Goal: Information Seeking & Learning: Learn about a topic

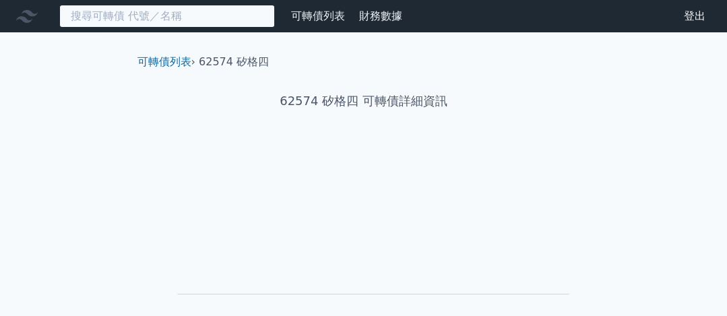
click at [260, 16] on input at bounding box center [166, 16] width 215 height 23
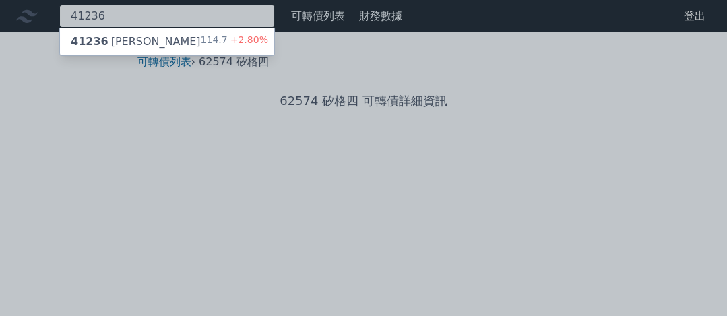
type input "41236"
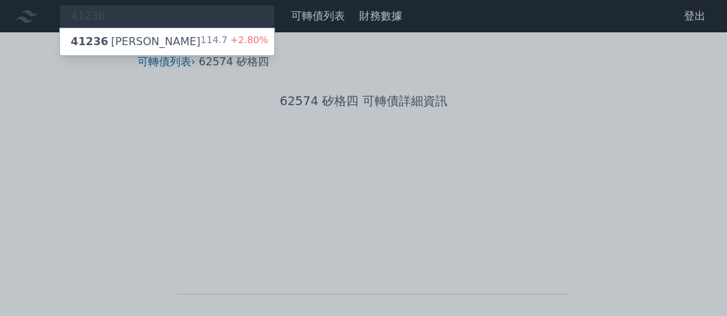
click at [176, 45] on div "41236 晟德六 114.7 +2.80%" at bounding box center [167, 41] width 214 height 27
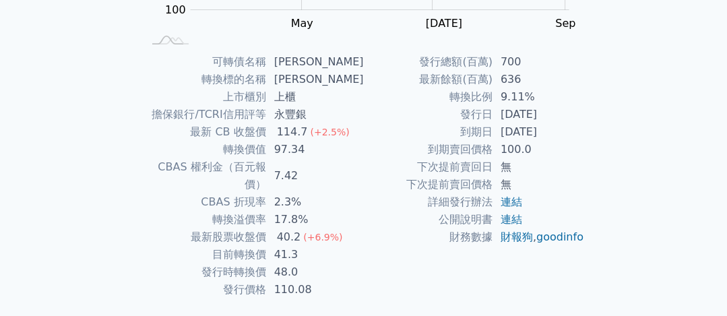
scroll to position [308, 0]
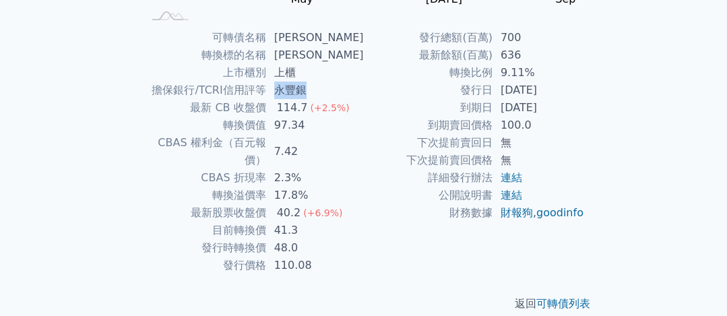
drag, startPoint x: 282, startPoint y: 89, endPoint x: 312, endPoint y: 84, distance: 30.0
click at [312, 84] on td "永豐銀" at bounding box center [315, 90] width 98 height 18
copy td "永豐銀"
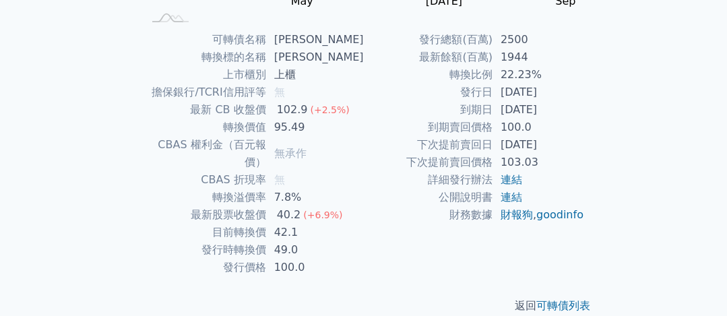
scroll to position [308, 0]
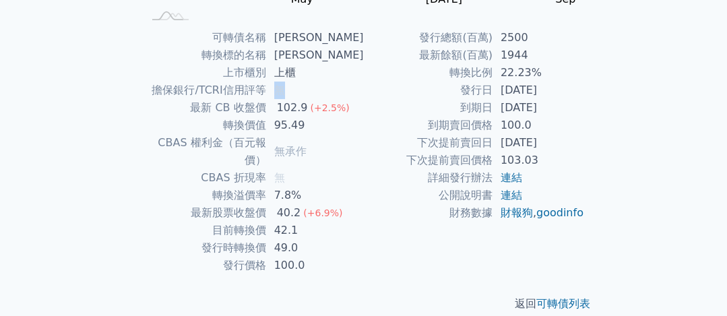
drag, startPoint x: 282, startPoint y: 92, endPoint x: 297, endPoint y: 88, distance: 15.2
click at [297, 88] on td "無" at bounding box center [315, 90] width 98 height 18
copy span "無"
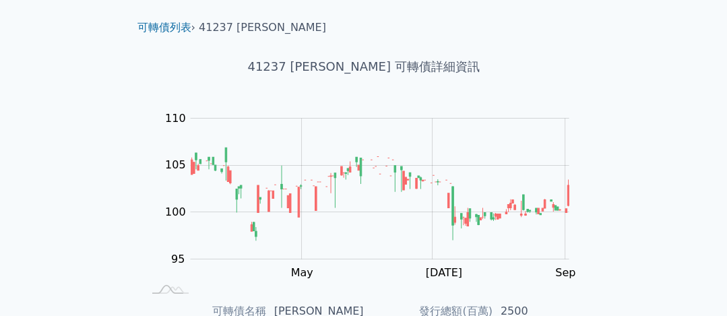
scroll to position [0, 0]
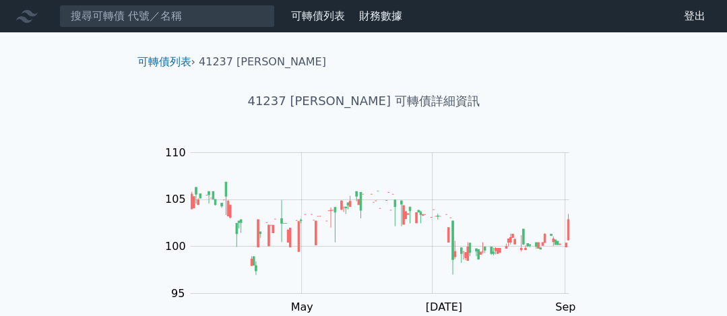
drag, startPoint x: 222, startPoint y: 4, endPoint x: 211, endPoint y: 21, distance: 19.6
click at [222, 4] on nav "可轉債列表 財務數據 可轉債列表 財務數據 登出 登出" at bounding box center [363, 16] width 727 height 32
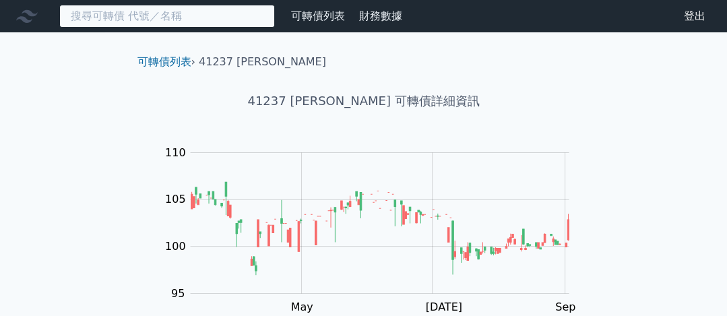
click at [207, 26] on input at bounding box center [166, 16] width 215 height 23
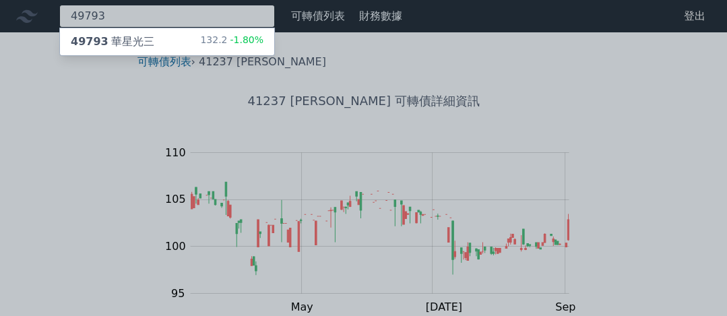
type input "49793"
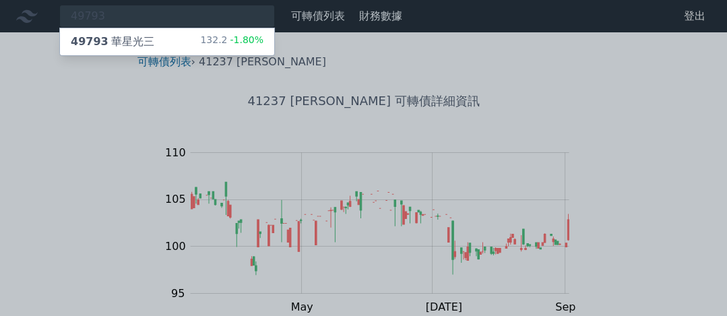
click at [205, 44] on div "49793 華星光三 132.2 -1.80%" at bounding box center [167, 41] width 214 height 27
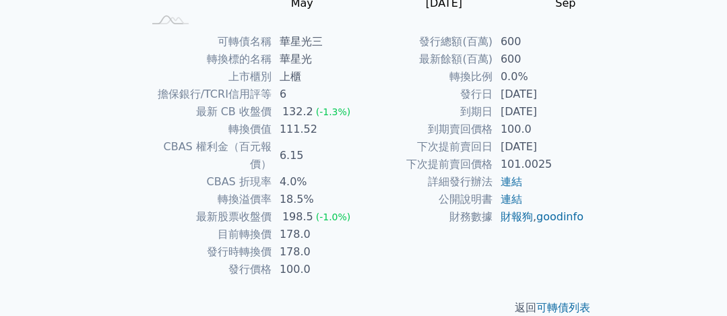
scroll to position [308, 0]
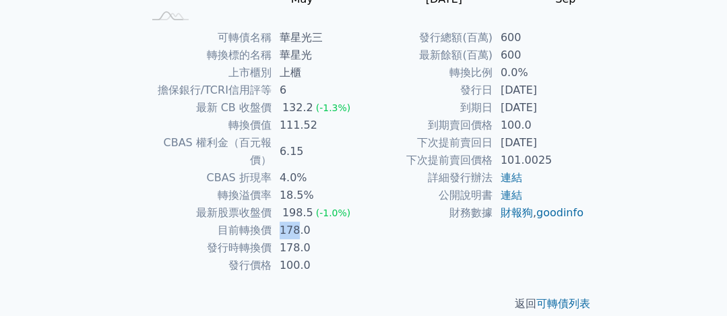
drag, startPoint x: 277, startPoint y: 210, endPoint x: 296, endPoint y: 211, distance: 18.2
click at [296, 222] on td "178.0" at bounding box center [317, 231] width 92 height 18
copy td "178"
